Goal: Task Accomplishment & Management: Complete application form

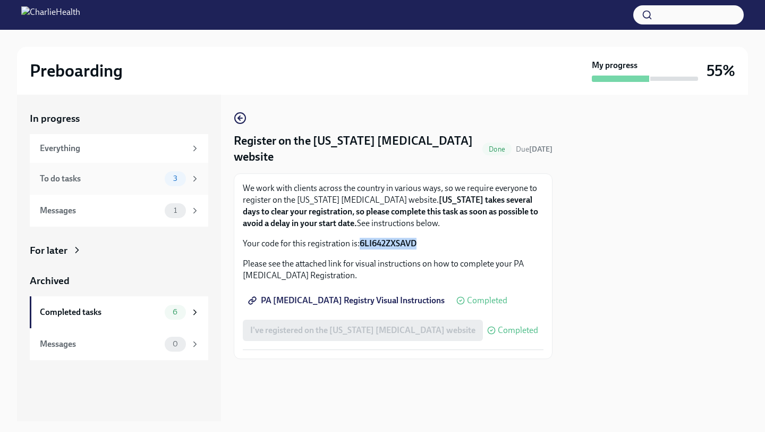
click at [124, 180] on div "To do tasks" at bounding box center [100, 179] width 121 height 12
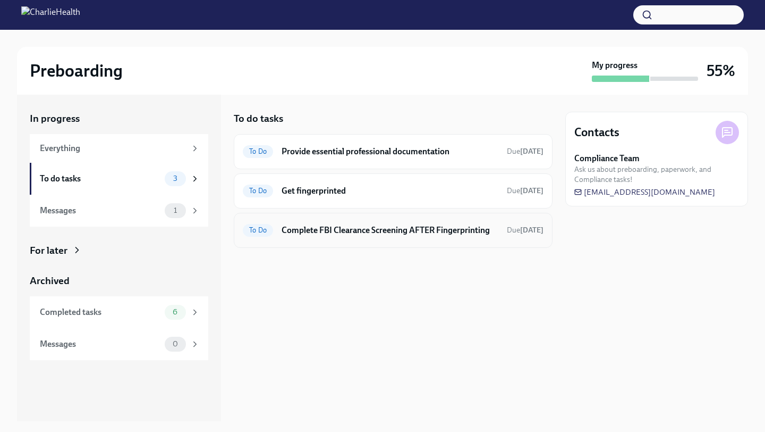
click at [338, 233] on h6 "Complete FBI Clearance Screening AFTER Fingerprinting" at bounding box center [390, 230] width 217 height 12
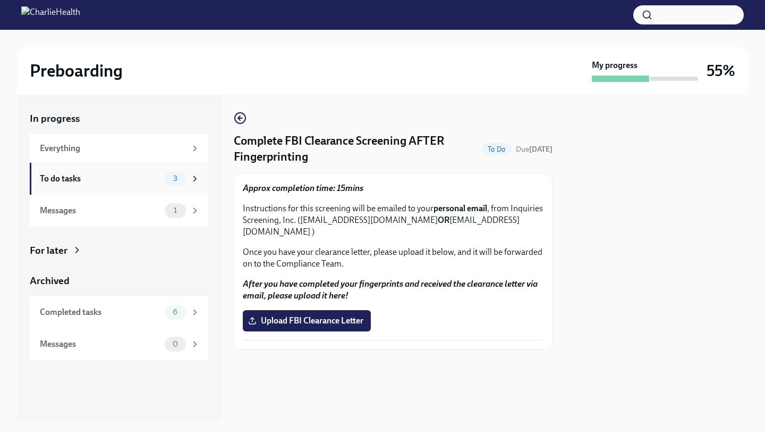
click at [169, 172] on div "3" at bounding box center [175, 178] width 21 height 15
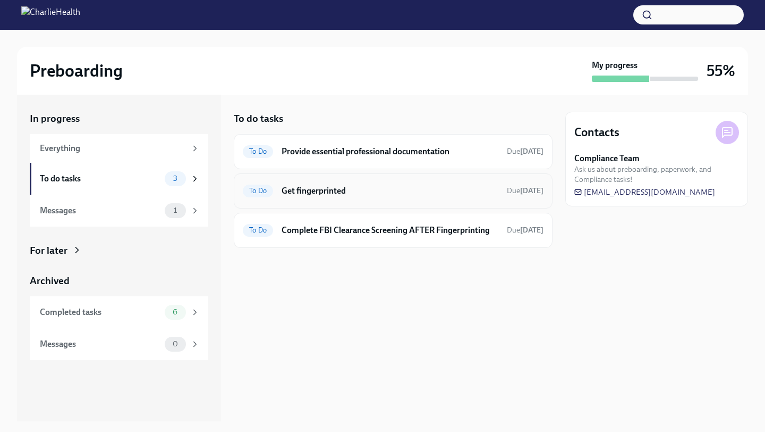
click at [312, 199] on div "To Do Get fingerprinted Due [DATE]" at bounding box center [393, 190] width 319 height 35
click at [310, 198] on div "To Do Get fingerprinted Due [DATE]" at bounding box center [393, 190] width 301 height 17
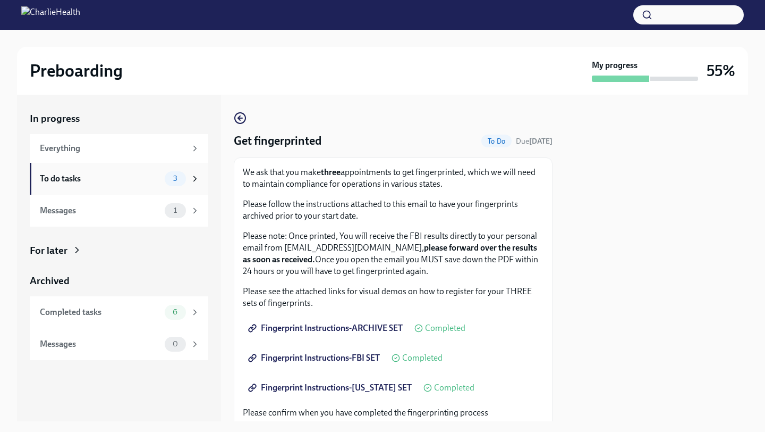
click at [156, 176] on div "To do tasks" at bounding box center [100, 179] width 121 height 12
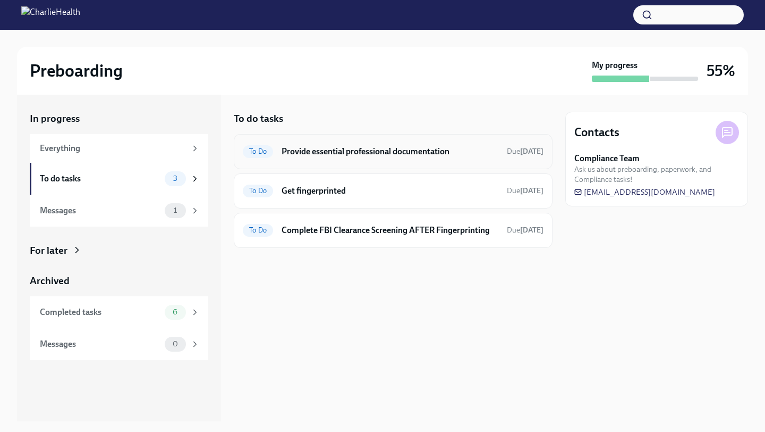
click at [340, 158] on div "To Do Provide essential professional documentation Due [DATE]" at bounding box center [393, 151] width 301 height 17
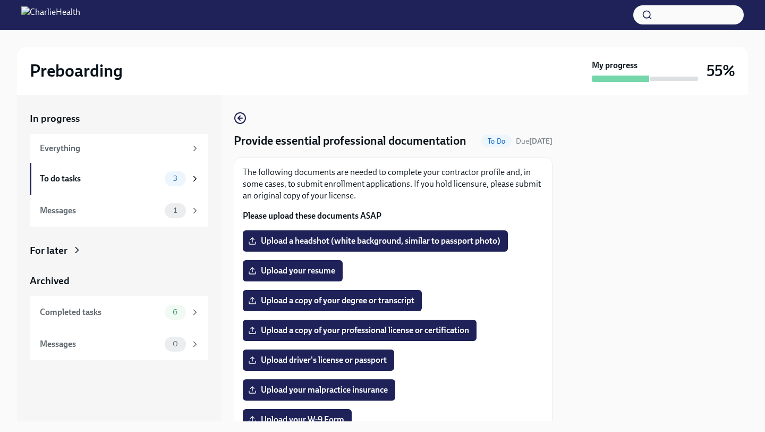
click at [618, 252] on div at bounding box center [657, 258] width 183 height 326
